Goal: Obtain resource: Download file/media

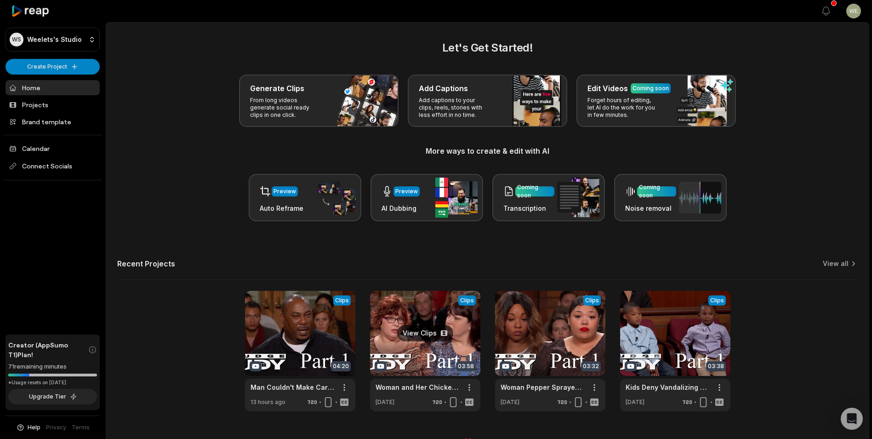
click at [443, 344] on link at bounding box center [425, 351] width 110 height 120
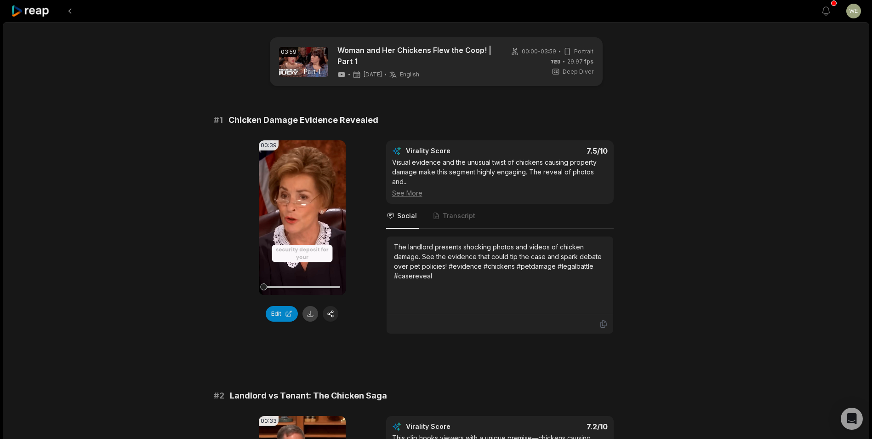
click at [313, 315] on button at bounding box center [310, 314] width 16 height 16
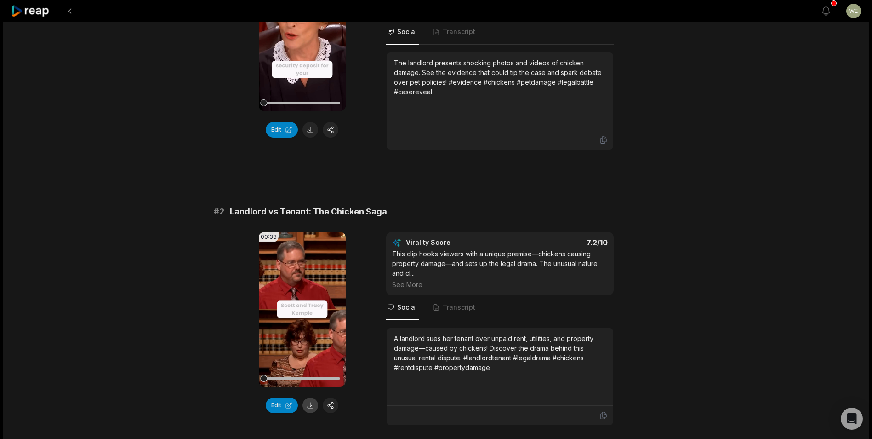
drag, startPoint x: 312, startPoint y: 405, endPoint x: 305, endPoint y: 388, distance: 18.4
click at [311, 405] on button at bounding box center [310, 405] width 16 height 16
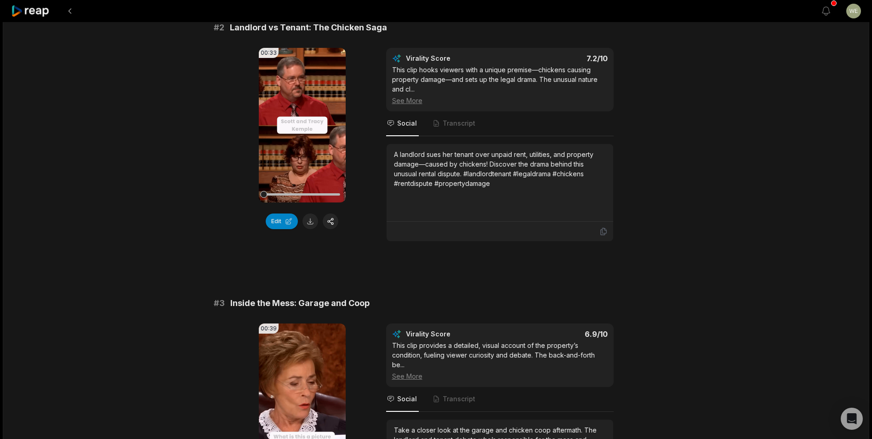
scroll to position [552, 0]
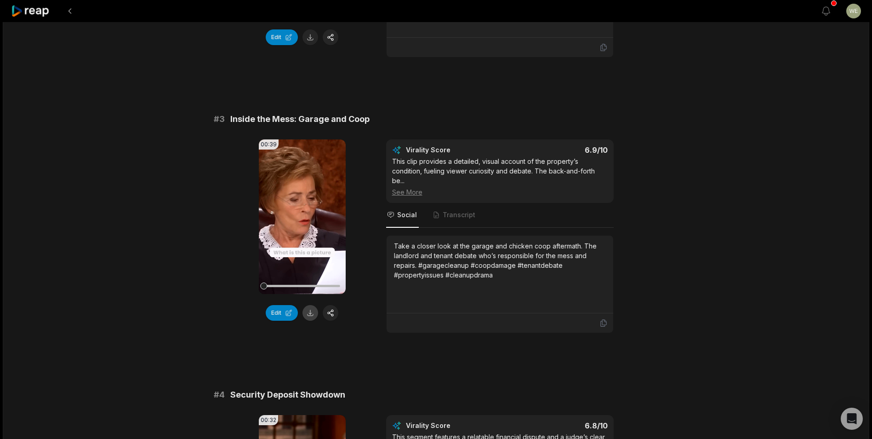
click at [312, 314] on button at bounding box center [310, 313] width 16 height 16
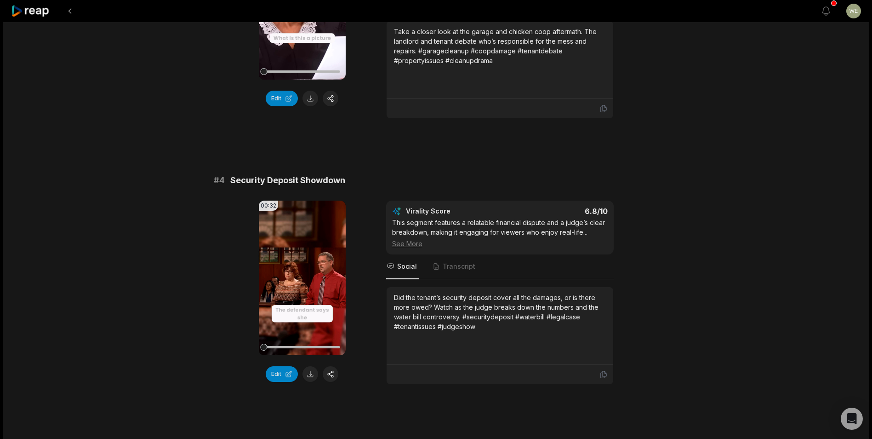
scroll to position [827, 0]
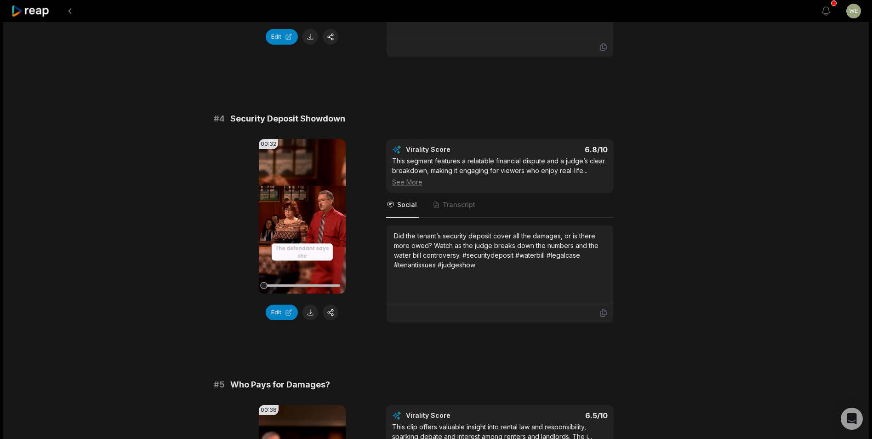
drag, startPoint x: 309, startPoint y: 317, endPoint x: 326, endPoint y: 296, distance: 26.5
click at [309, 317] on button at bounding box center [310, 312] width 16 height 16
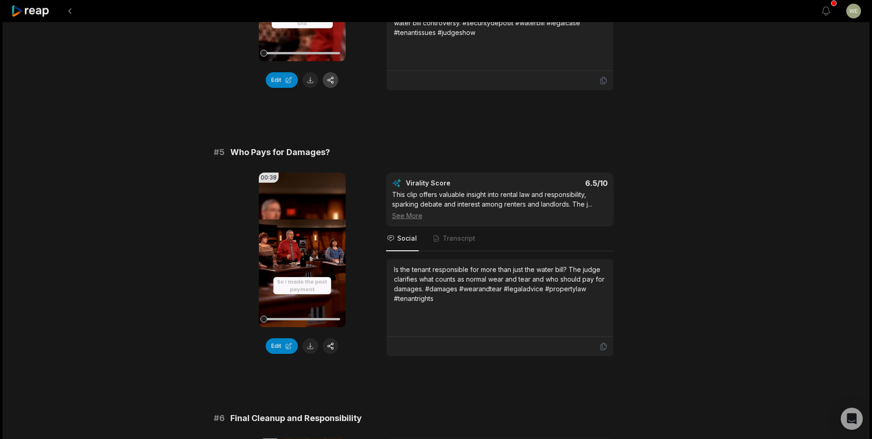
scroll to position [1149, 0]
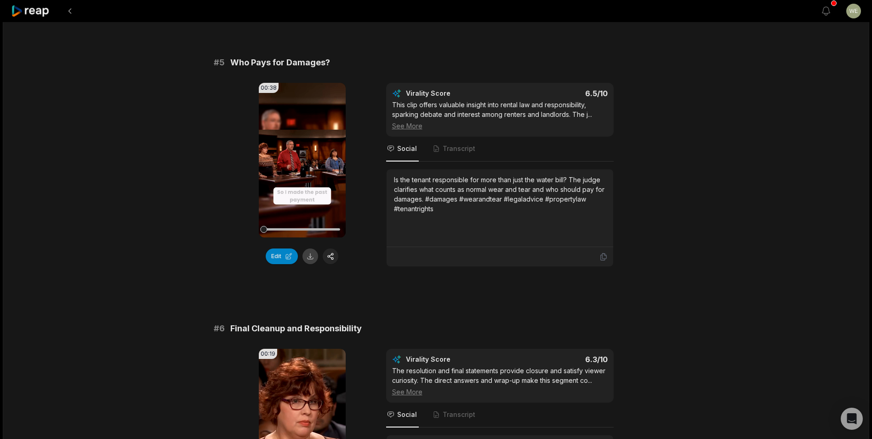
click at [311, 256] on button at bounding box center [310, 256] width 16 height 16
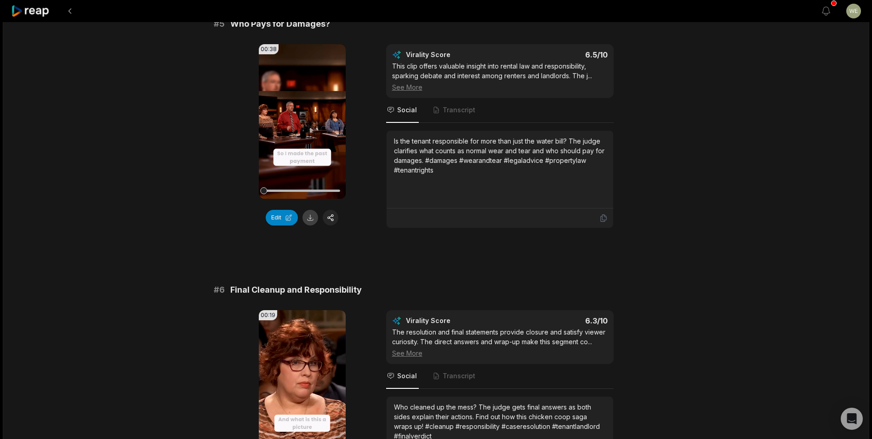
scroll to position [1312, 0]
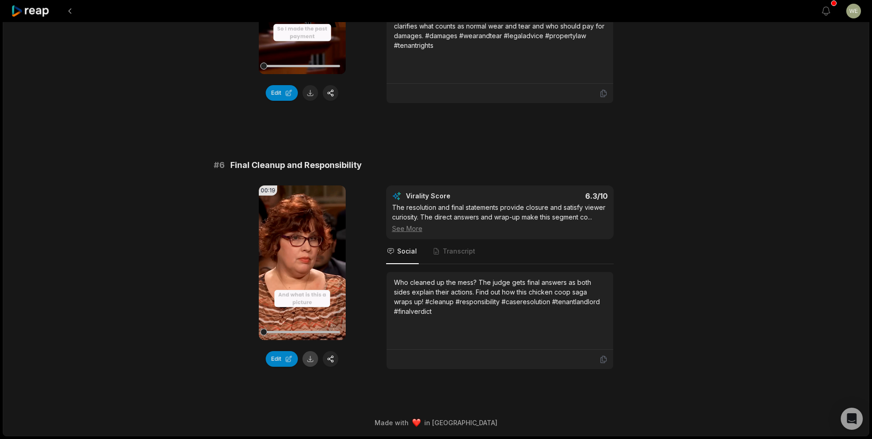
click at [312, 357] on button at bounding box center [310, 359] width 16 height 16
drag, startPoint x: 540, startPoint y: 144, endPoint x: 561, endPoint y: 121, distance: 31.2
click at [308, 359] on button at bounding box center [310, 359] width 16 height 16
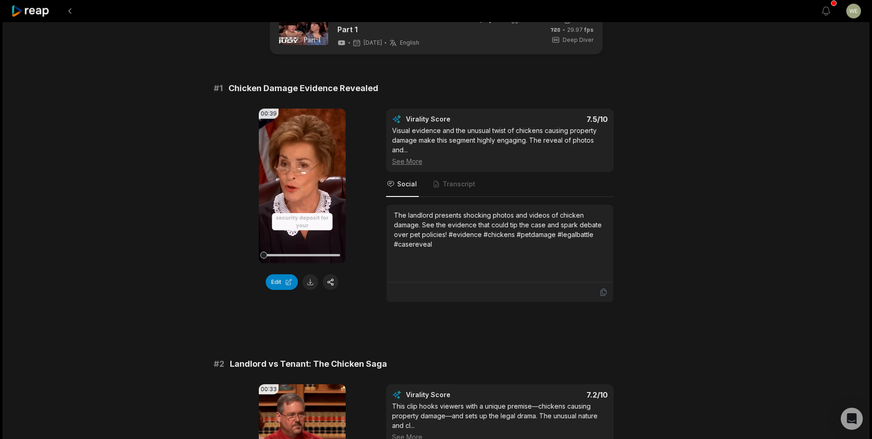
scroll to position [0, 0]
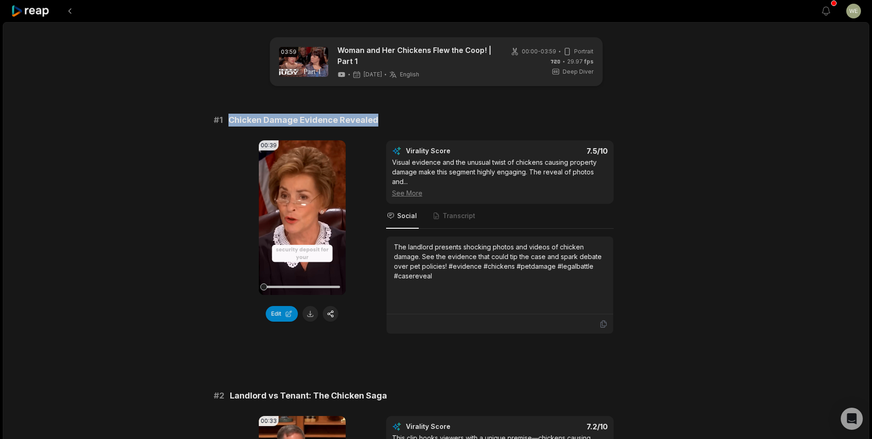
drag, startPoint x: 226, startPoint y: 119, endPoint x: 385, endPoint y: 120, distance: 159.1
click at [385, 120] on div "# 1 Chicken Damage Evidence Revealed" at bounding box center [436, 120] width 445 height 13
copy span "Chicken Damage Evidence Revealed"
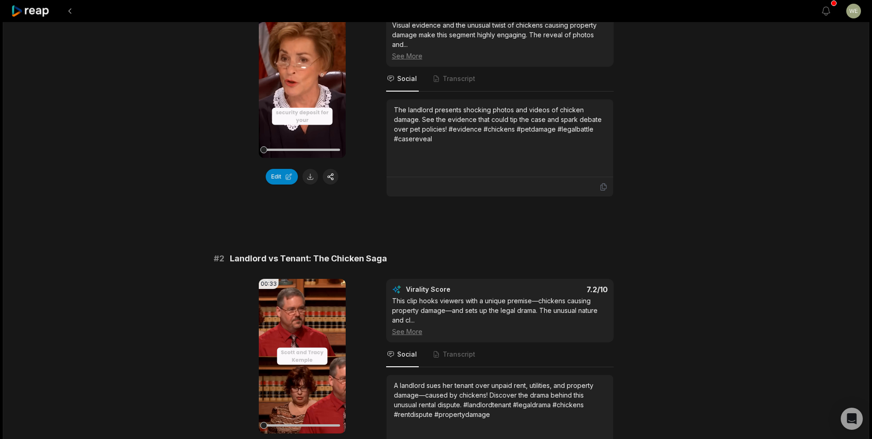
scroll to position [138, 0]
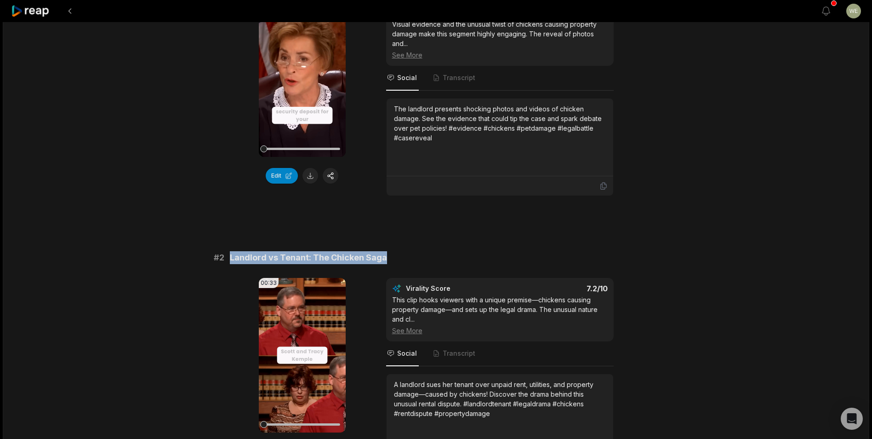
drag, startPoint x: 229, startPoint y: 256, endPoint x: 409, endPoint y: 257, distance: 179.3
click at [409, 257] on div "# 2 Landlord vs Tenant: The Chicken Saga" at bounding box center [436, 257] width 445 height 13
drag, startPoint x: 409, startPoint y: 257, endPoint x: 345, endPoint y: 260, distance: 64.0
copy span "Landlord vs Tenant: The Chicken Saga"
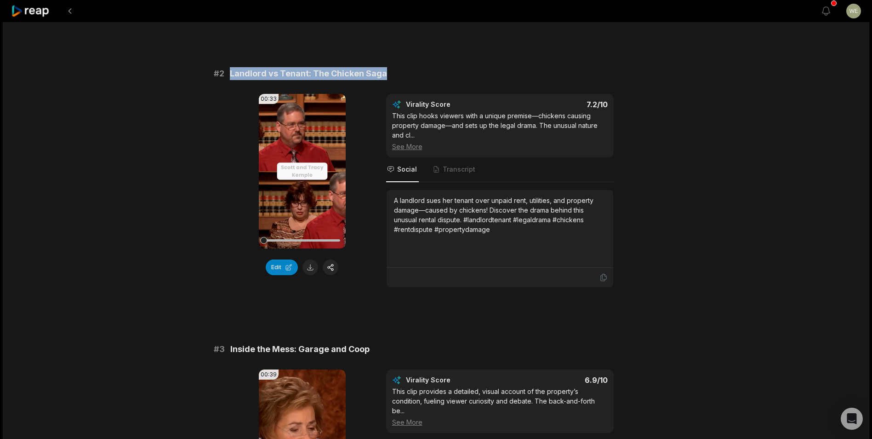
scroll to position [460, 0]
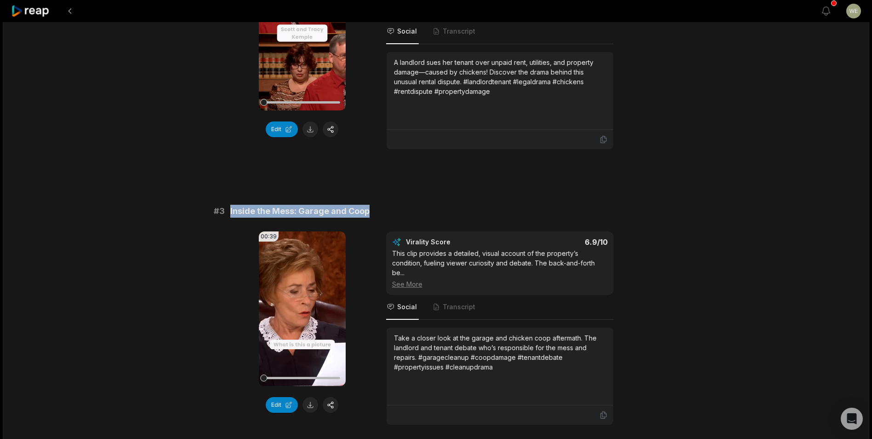
drag, startPoint x: 226, startPoint y: 209, endPoint x: 379, endPoint y: 214, distance: 153.2
click at [379, 214] on div "# 3 Inside the Mess: Garage and Coop" at bounding box center [436, 211] width 445 height 13
drag, startPoint x: 379, startPoint y: 214, endPoint x: 343, endPoint y: 208, distance: 36.3
copy div "Inside the Mess: Garage and Coop"
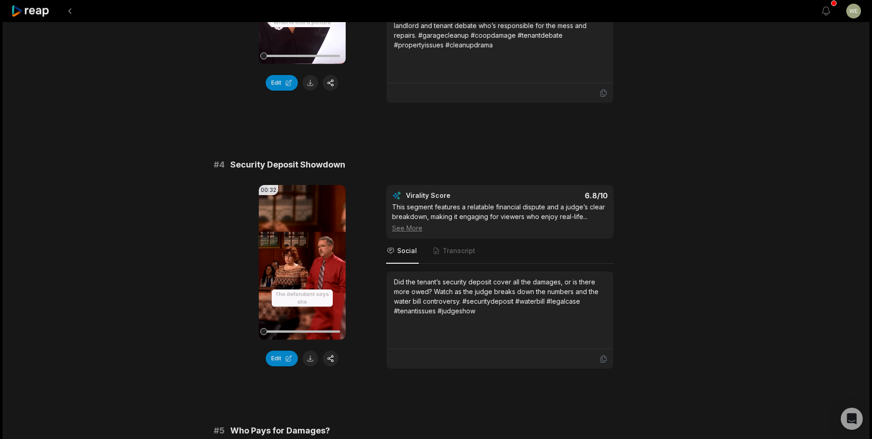
scroll to position [919, 0]
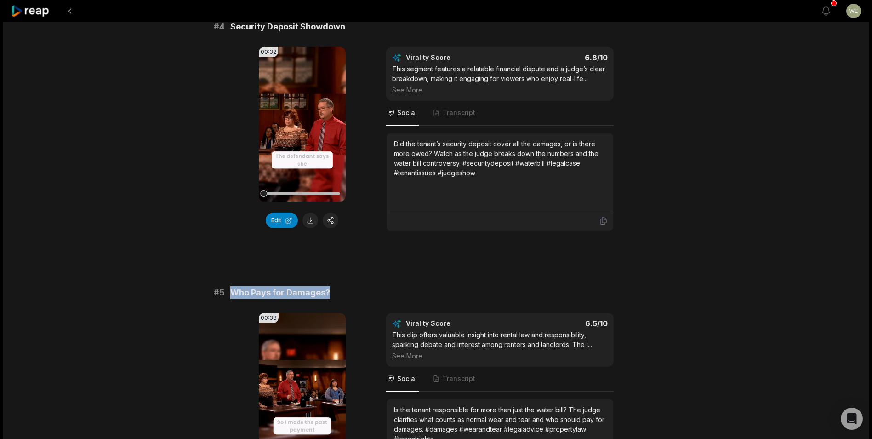
drag, startPoint x: 232, startPoint y: 291, endPoint x: 344, endPoint y: 291, distance: 111.7
click at [344, 291] on div "# 5 Who Pays for Damages?" at bounding box center [436, 292] width 445 height 13
drag, startPoint x: 344, startPoint y: 291, endPoint x: 296, endPoint y: 291, distance: 48.3
copy span "Who Pays for Damages?"
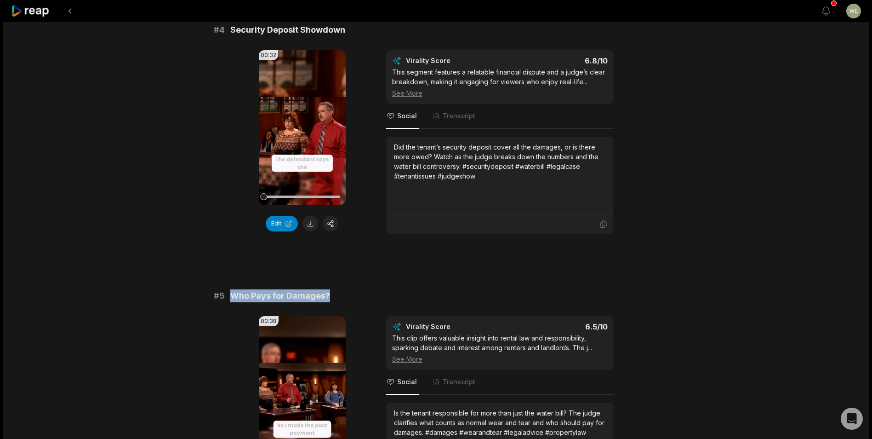
scroll to position [827, 0]
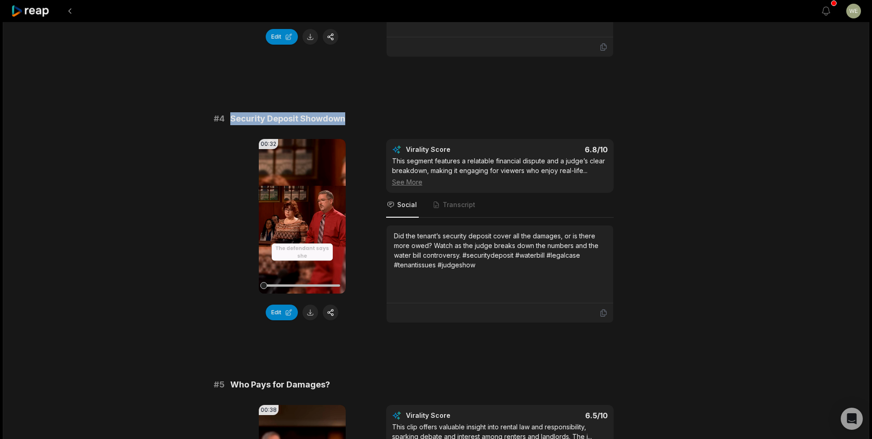
drag, startPoint x: 229, startPoint y: 117, endPoint x: 384, endPoint y: 122, distance: 154.5
click at [384, 122] on div "# 4 Security Deposit Showdown" at bounding box center [436, 118] width 445 height 13
copy span "Security Deposit Showdown"
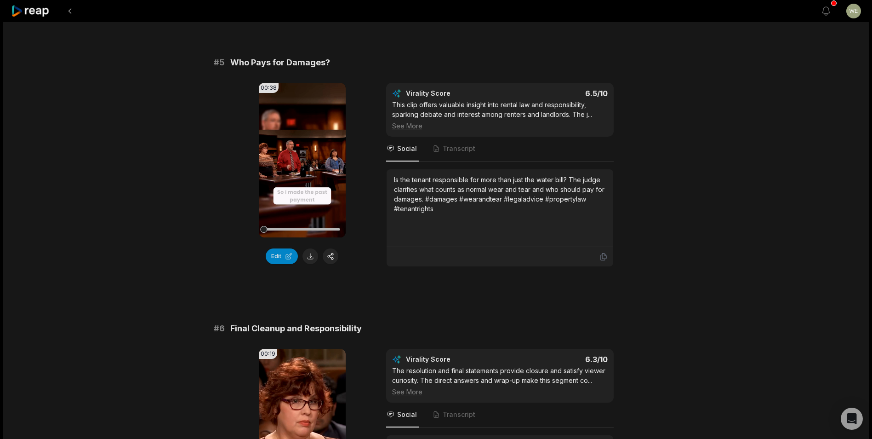
scroll to position [1241, 0]
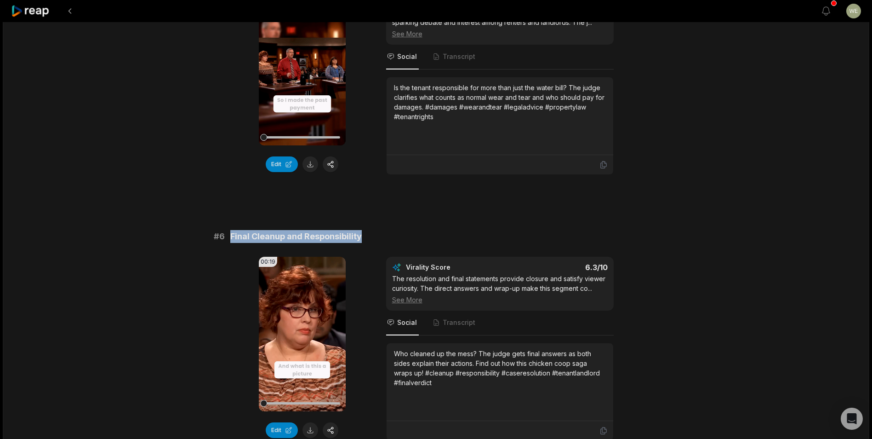
drag, startPoint x: 230, startPoint y: 235, endPoint x: 422, endPoint y: 235, distance: 191.2
click at [422, 235] on div "# 6 Final Cleanup and Responsibility" at bounding box center [436, 236] width 445 height 13
copy span "Final Cleanup and Responsibility"
